Goal: Information Seeking & Learning: Learn about a topic

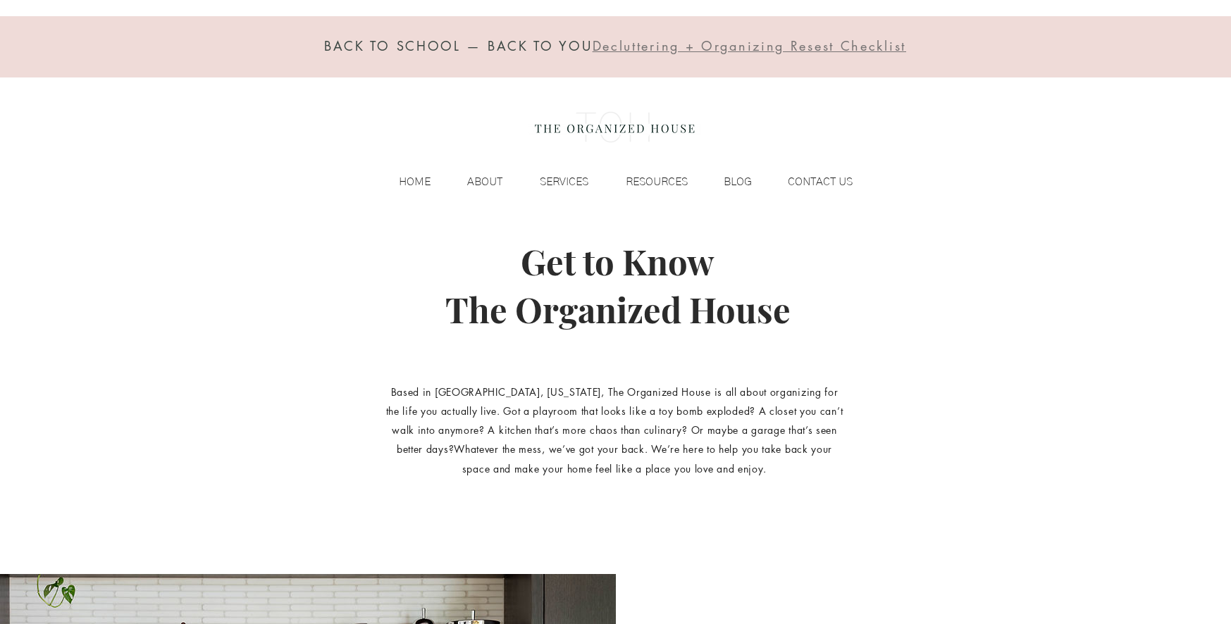
click at [741, 175] on p "BLOG" at bounding box center [737, 181] width 42 height 21
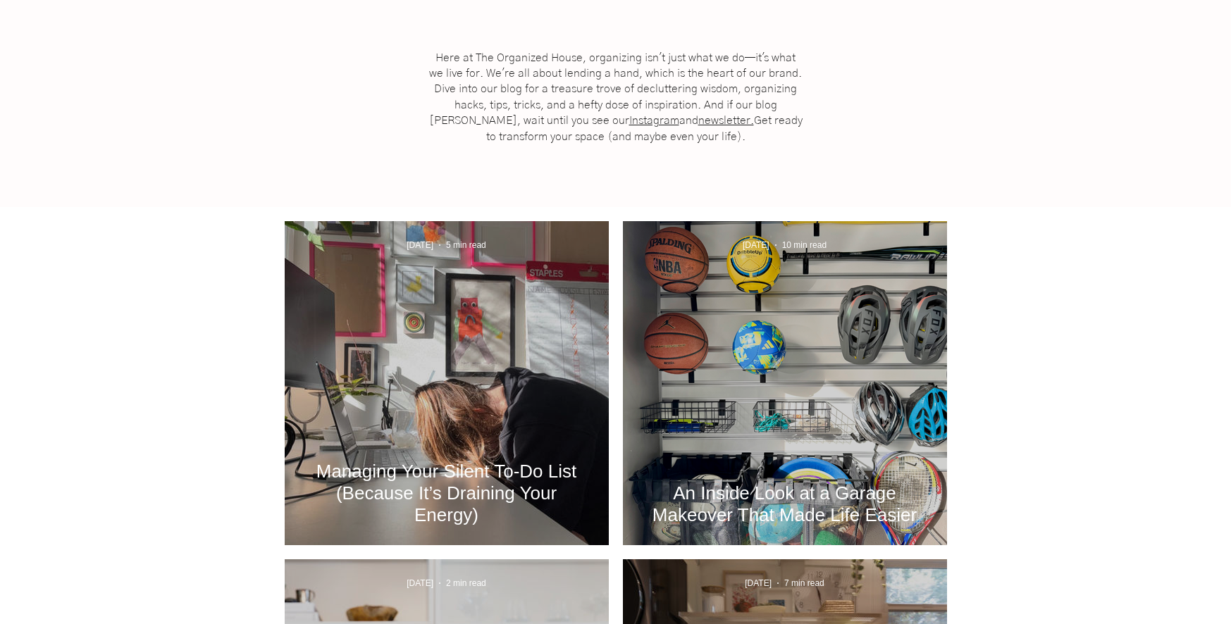
scroll to position [352, 0]
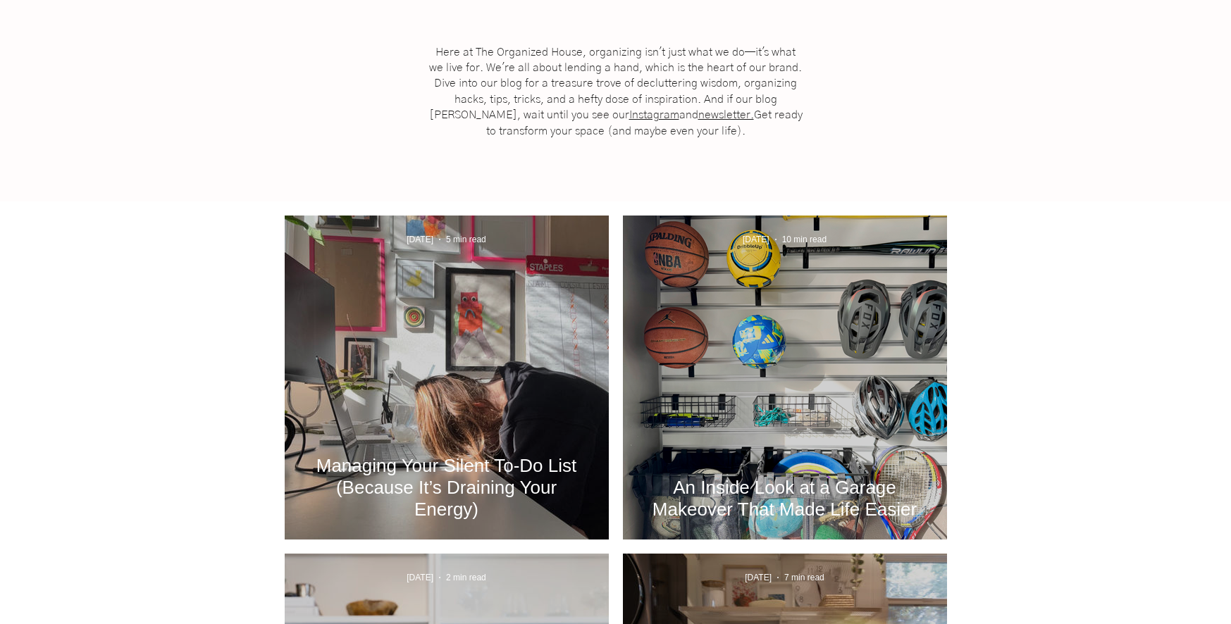
click at [826, 335] on div "An Inside Look at a Garage Makeover That Made Life Easier" at bounding box center [785, 394] width 286 height 258
click at [764, 502] on h2 "An Inside Look at a Garage Makeover That Made Life Easier" at bounding box center [785, 499] width 282 height 44
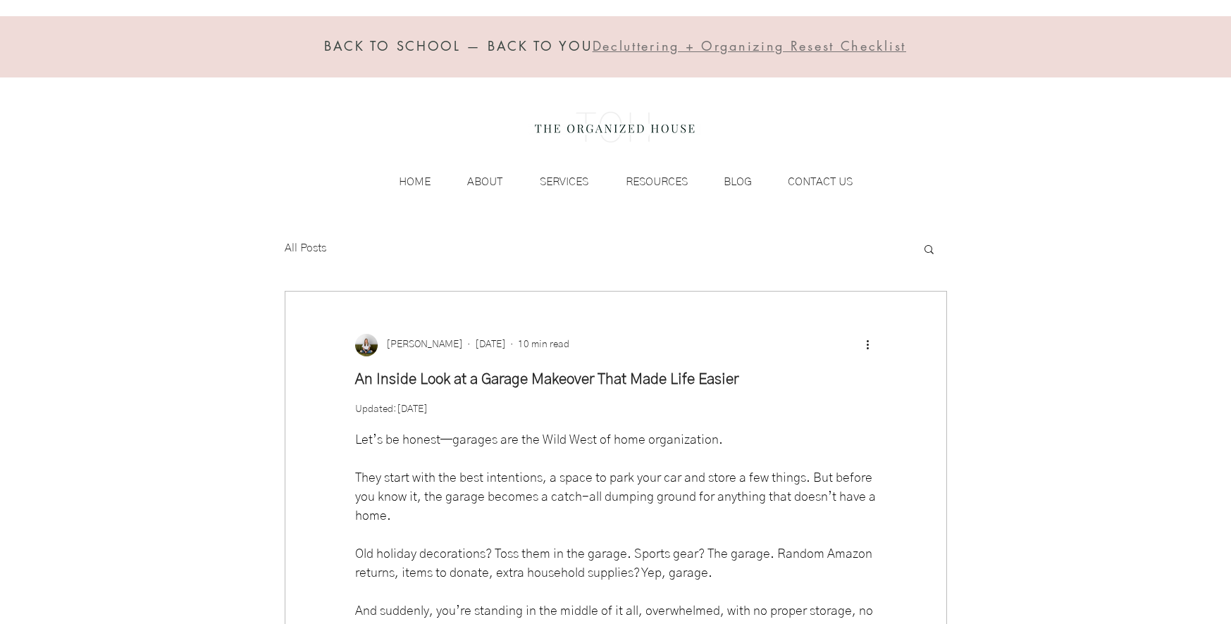
click at [733, 174] on p "BLOG" at bounding box center [737, 181] width 42 height 21
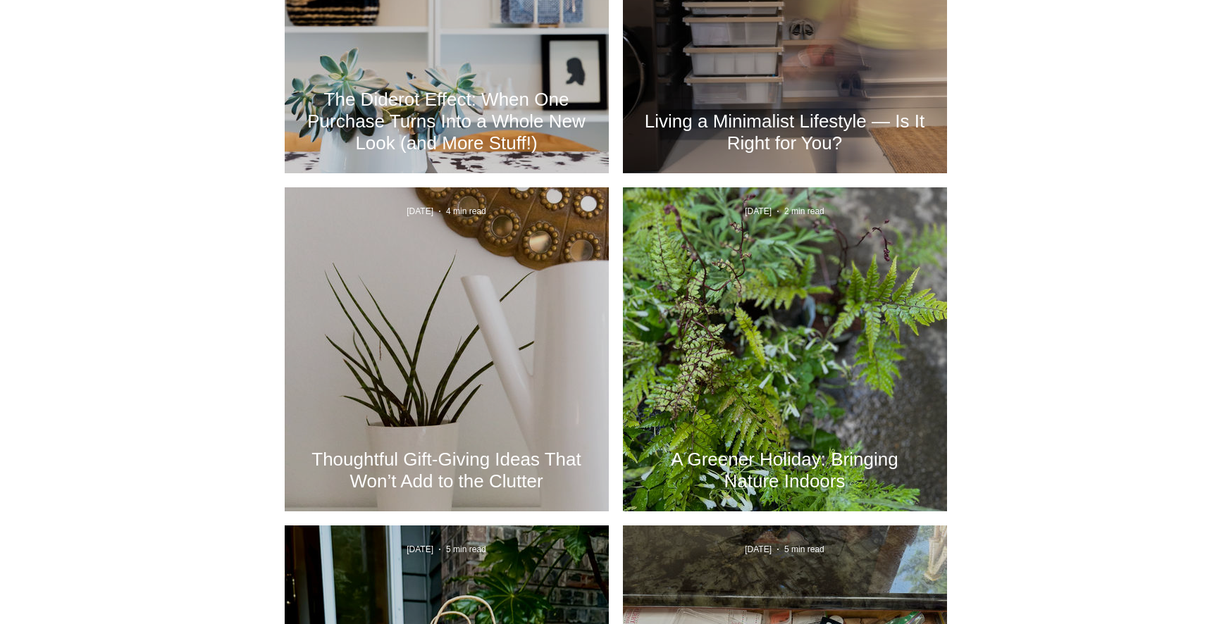
scroll to position [1479, 0]
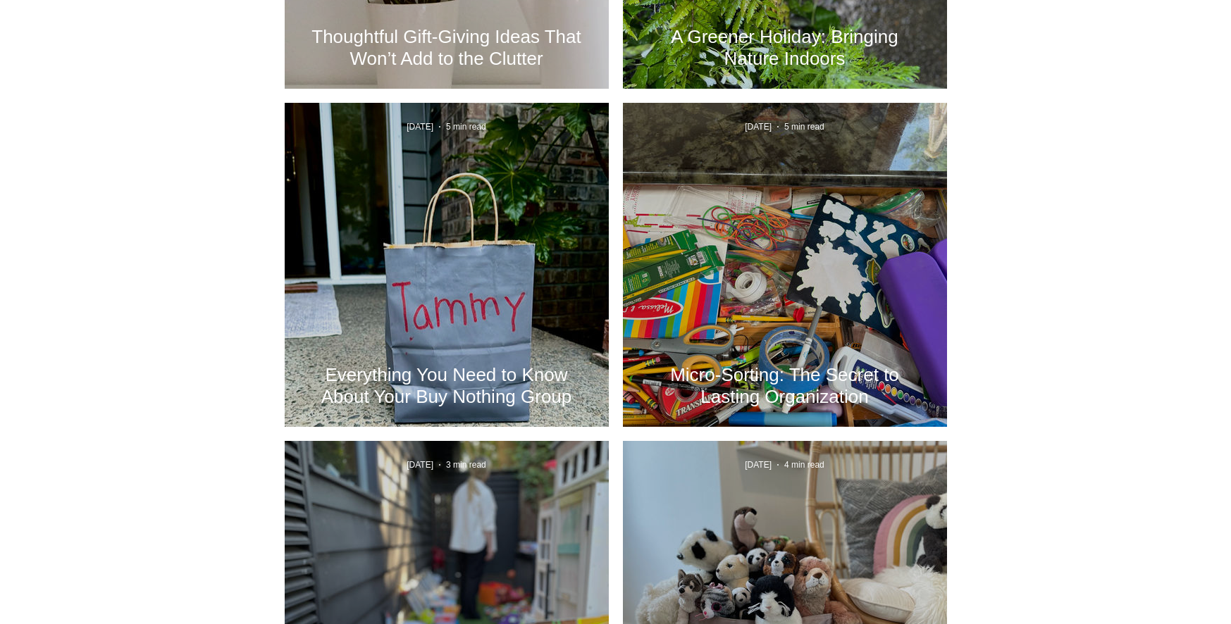
click at [828, 387] on h2 "Micro-Sorting: The Secret to Lasting Organization" at bounding box center [785, 386] width 282 height 44
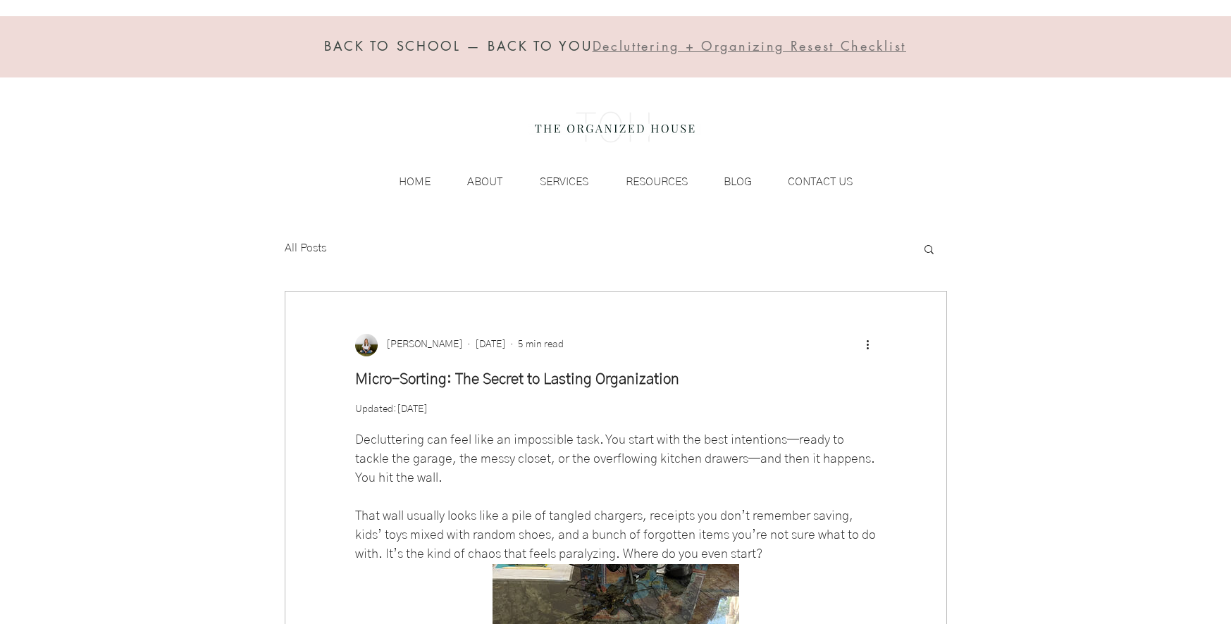
click at [744, 184] on p "BLOG" at bounding box center [737, 181] width 42 height 21
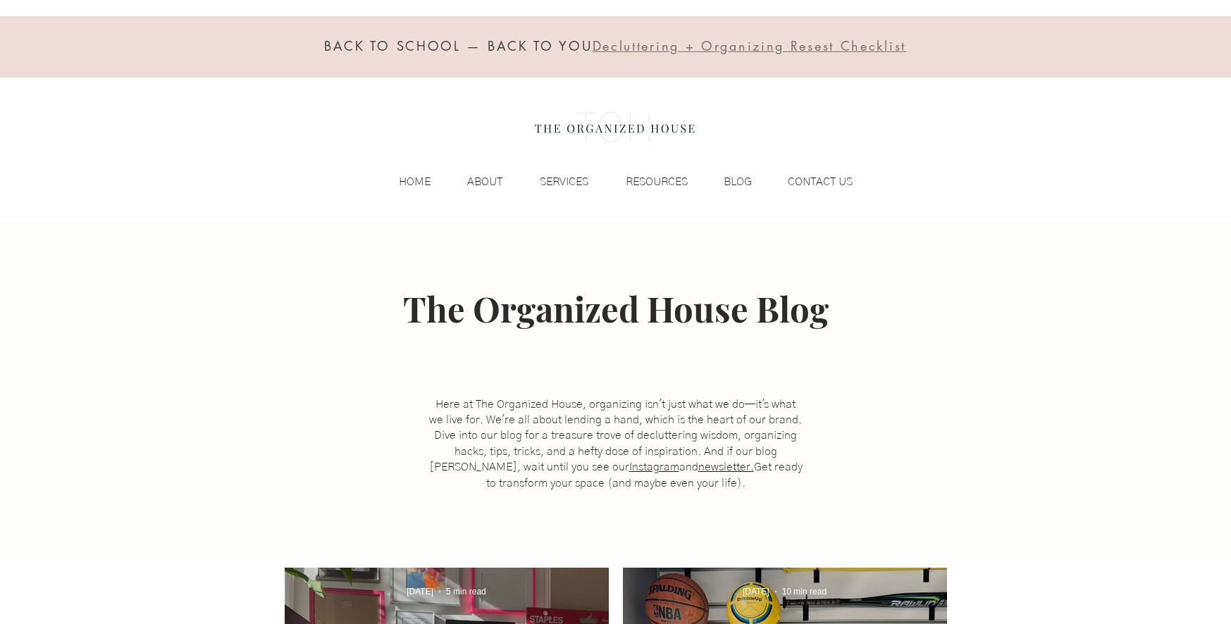
click at [580, 181] on p "SERVICES" at bounding box center [564, 181] width 63 height 21
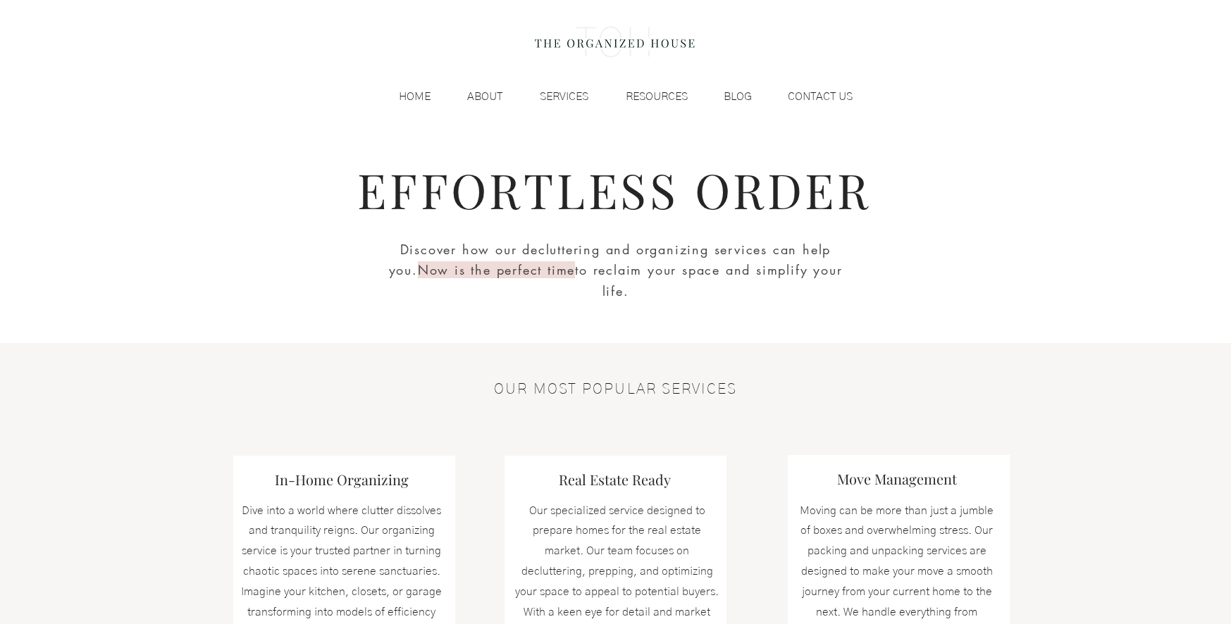
scroll to position [85, 0]
click at [406, 97] on p "HOME" at bounding box center [415, 97] width 46 height 21
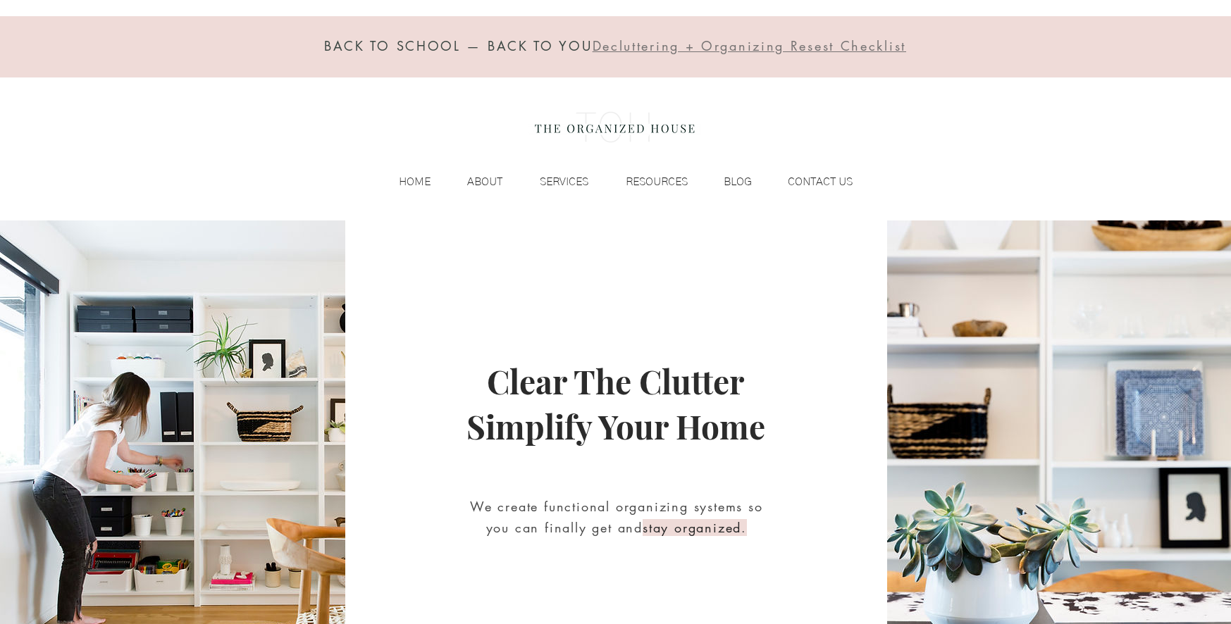
click at [496, 179] on p "ABOUT" at bounding box center [484, 181] width 49 height 21
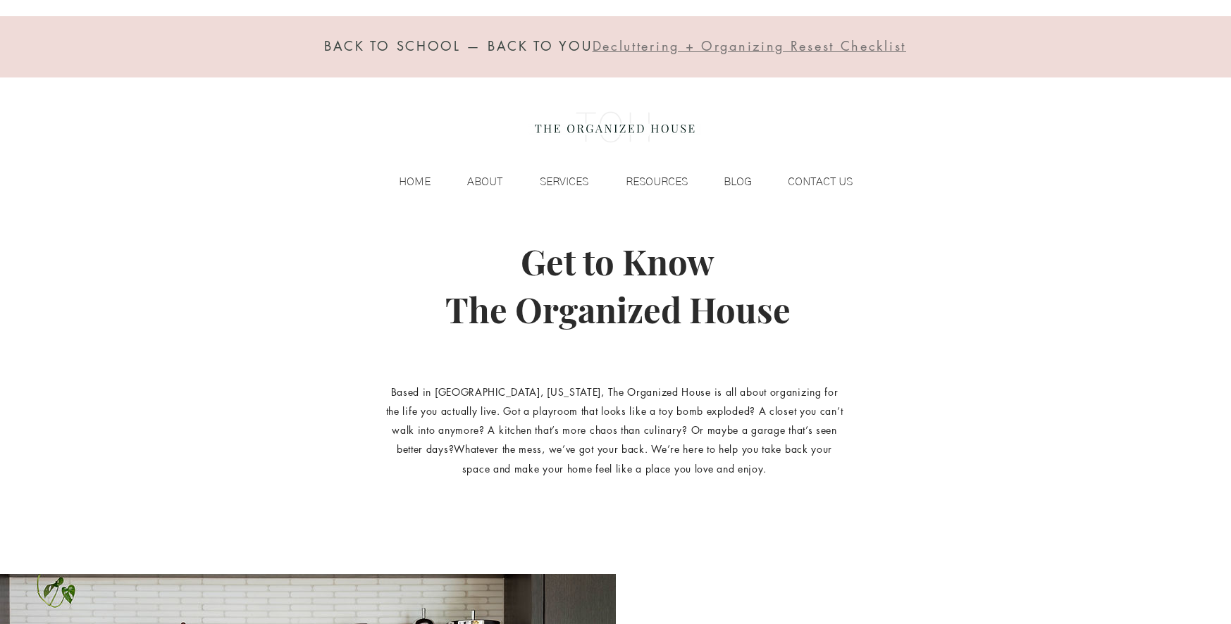
click at [796, 185] on p "CONTACT US" at bounding box center [820, 181] width 79 height 21
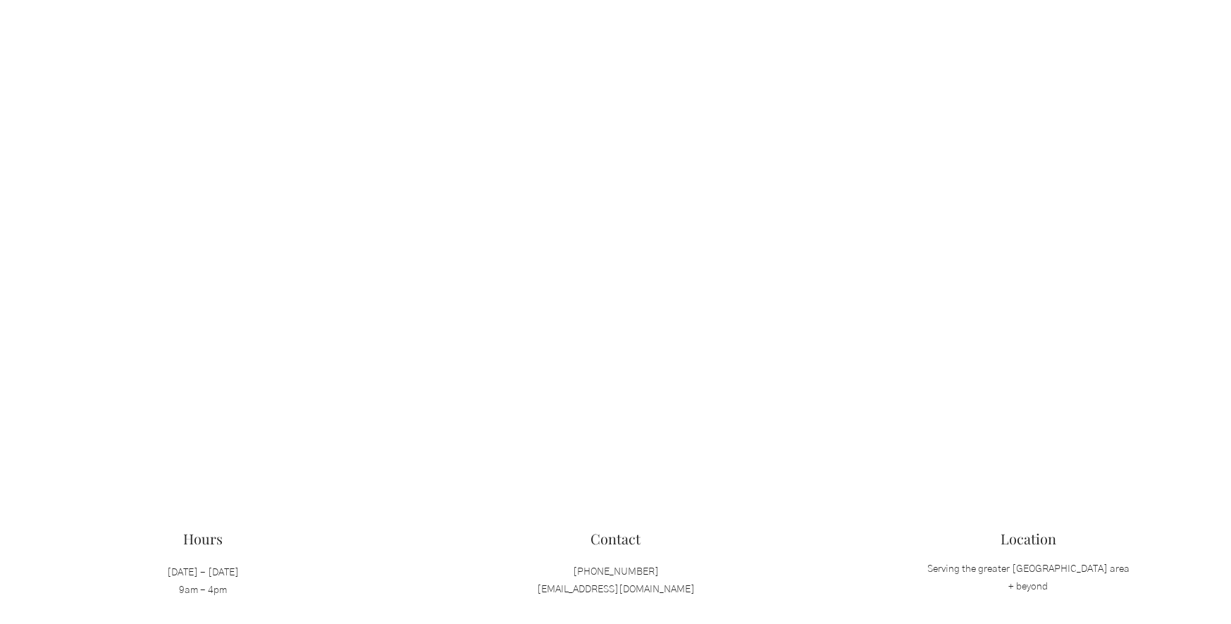
scroll to position [1099, 0]
